Goal: Task Accomplishment & Management: Manage account settings

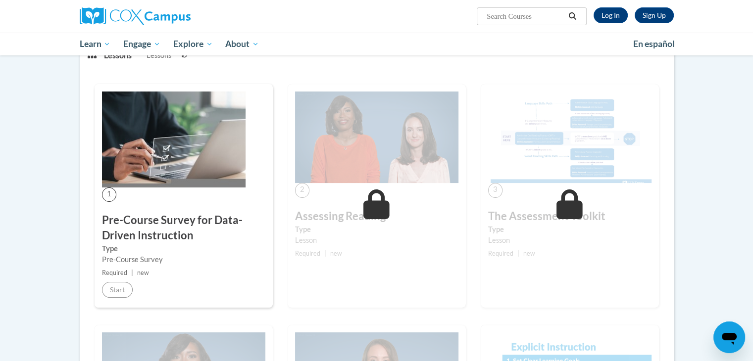
scroll to position [145, 0]
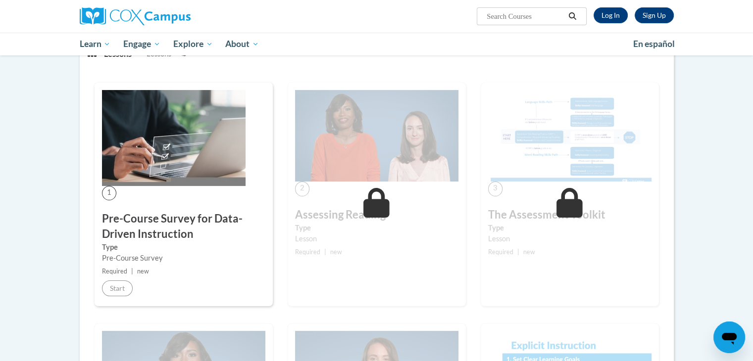
click at [241, 239] on h3 "Pre-Course Survey for Data-Driven Instruction" at bounding box center [183, 226] width 163 height 31
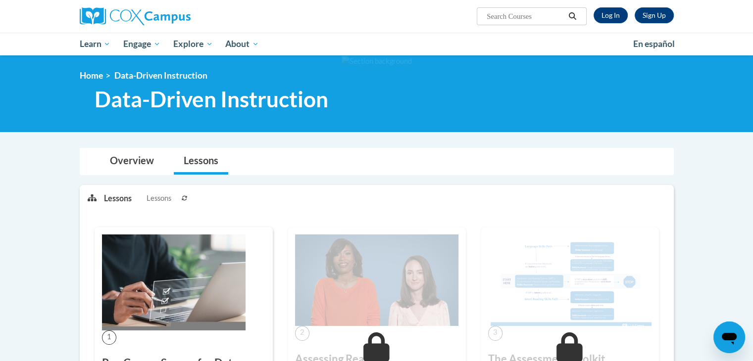
click at [184, 199] on icon at bounding box center [185, 199] width 6 height 6
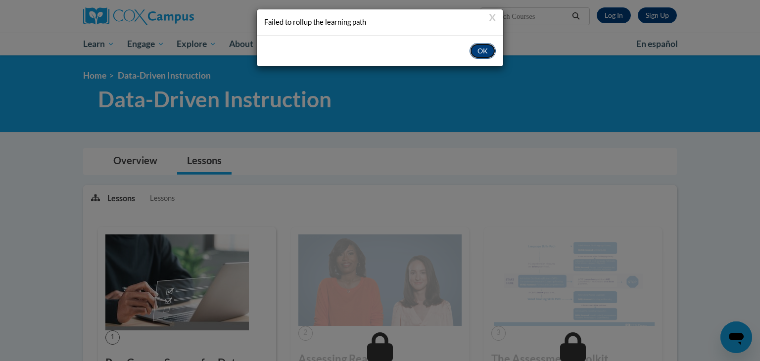
click at [478, 53] on button "OK" at bounding box center [483, 51] width 26 height 16
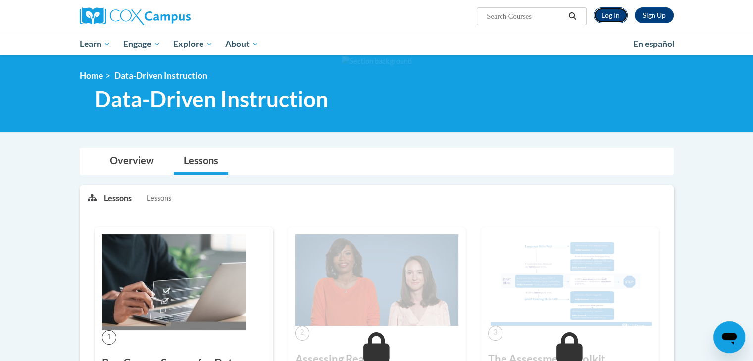
click at [598, 18] on link "Log In" at bounding box center [611, 15] width 34 height 16
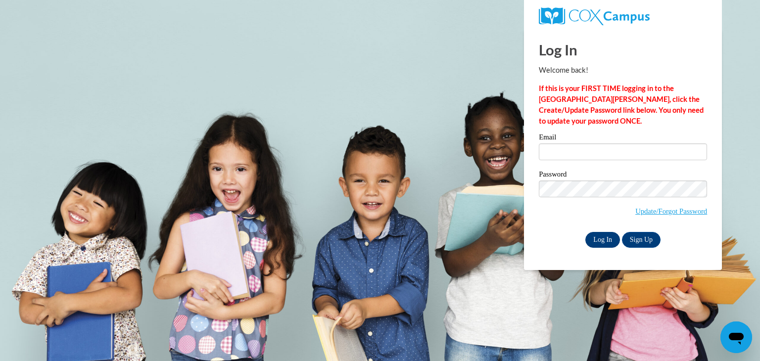
type input "lora.grech@pwssd.k12.wi.us"
click at [607, 242] on input "Log In" at bounding box center [603, 240] width 35 height 16
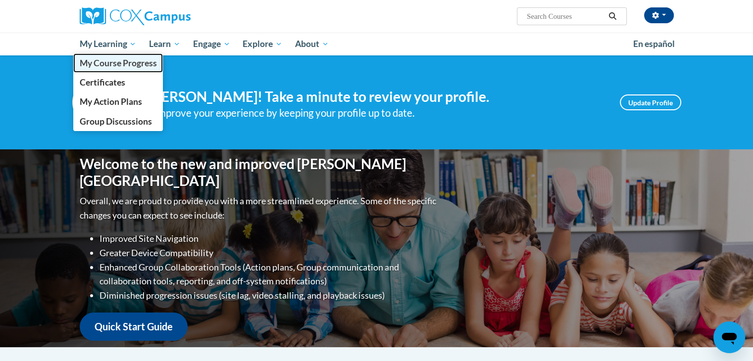
click at [111, 70] on link "My Course Progress" at bounding box center [118, 62] width 90 height 19
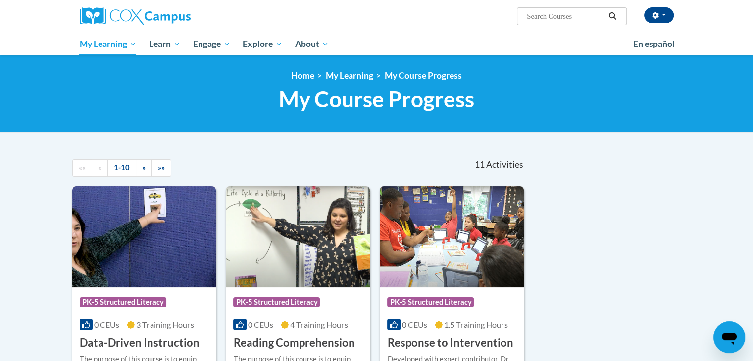
click at [130, 267] on img at bounding box center [144, 237] width 144 height 101
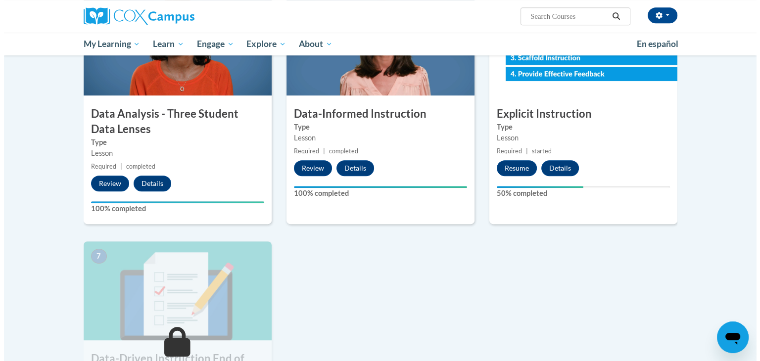
scroll to position [488, 0]
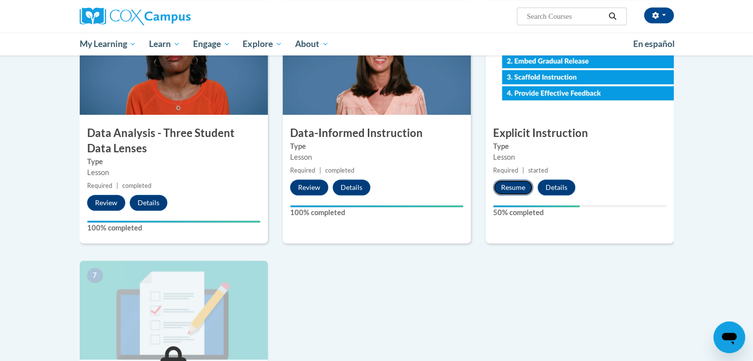
click at [518, 186] on button "Resume" at bounding box center [513, 188] width 40 height 16
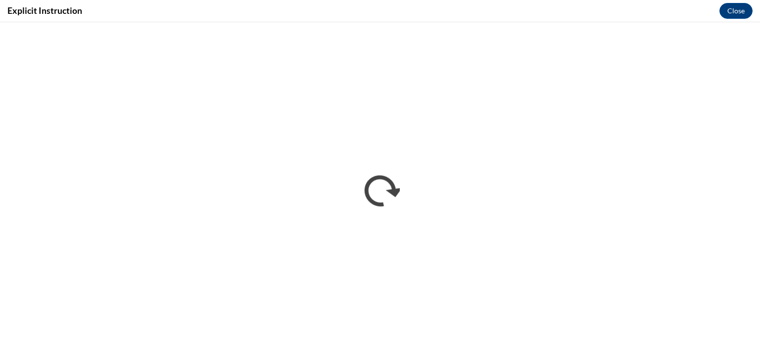
scroll to position [0, 0]
